Goal: Task Accomplishment & Management: Use online tool/utility

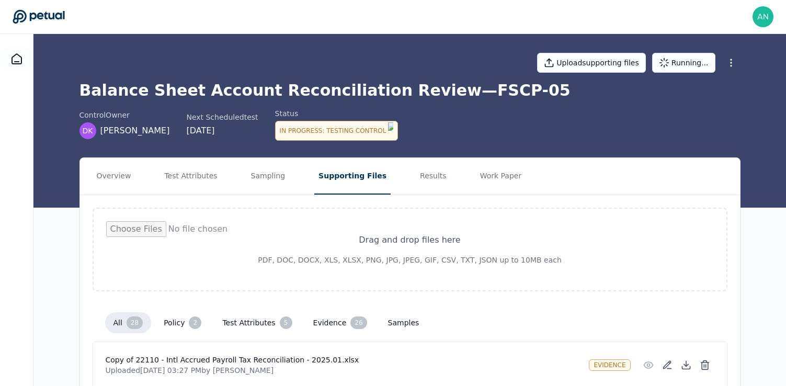
click at [588, 73] on div "Upload supporting files Running..." at bounding box center [409, 62] width 661 height 37
click at [596, 63] on button "Upload supporting files" at bounding box center [591, 63] width 109 height 20
click at [262, 170] on button "Sampling" at bounding box center [268, 176] width 43 height 37
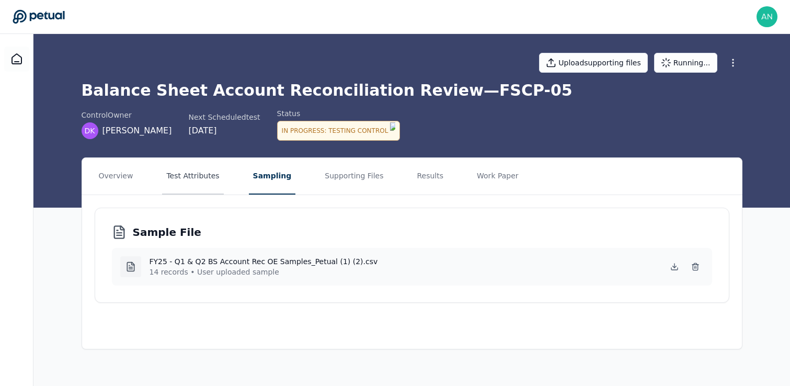
click at [210, 177] on button "Test Attributes" at bounding box center [192, 176] width 61 height 37
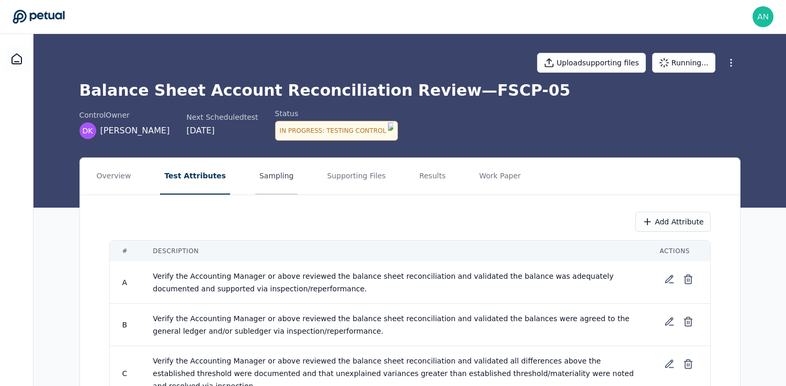
click at [255, 175] on button "Sampling" at bounding box center [276, 176] width 43 height 37
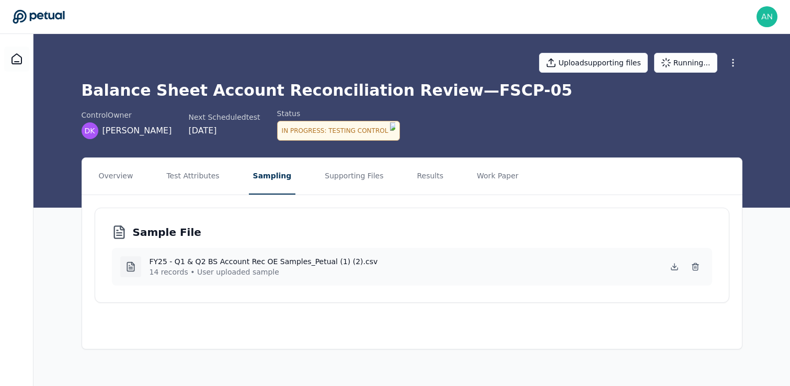
click at [623, 140] on div "Upload supporting files Running... Balance Sheet Account Reconciliation Review …" at bounding box center [411, 121] width 757 height 174
